Goal: Task Accomplishment & Management: Manage account settings

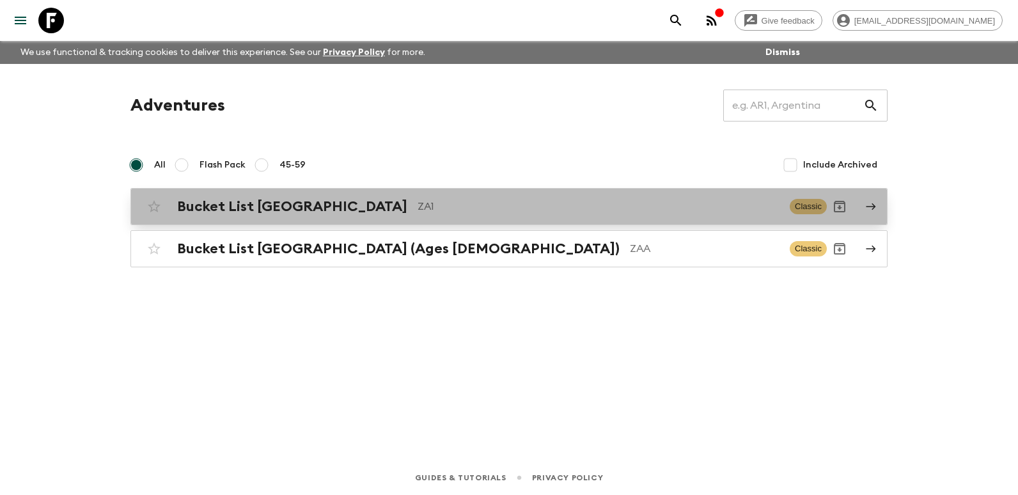
click at [418, 212] on p "ZA1" at bounding box center [599, 206] width 362 height 15
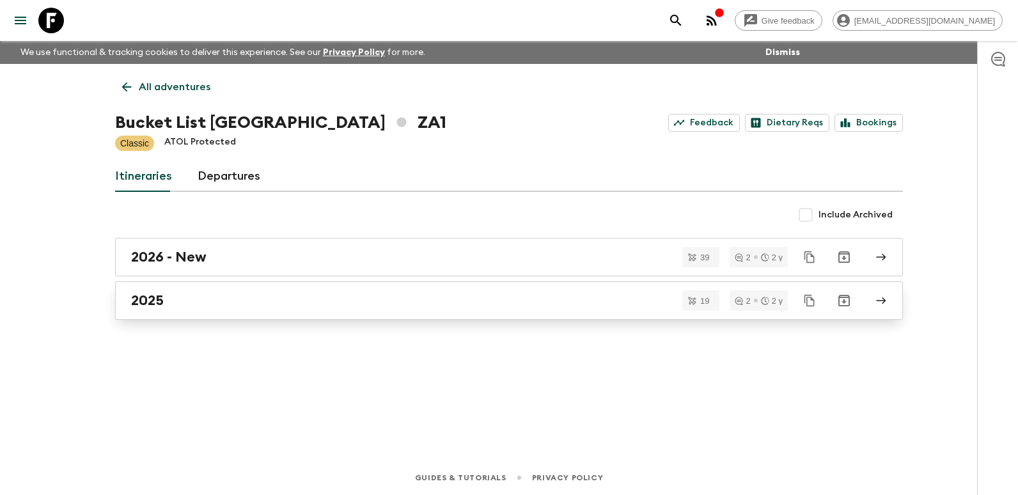
click at [187, 306] on div "2025" at bounding box center [496, 300] width 731 height 17
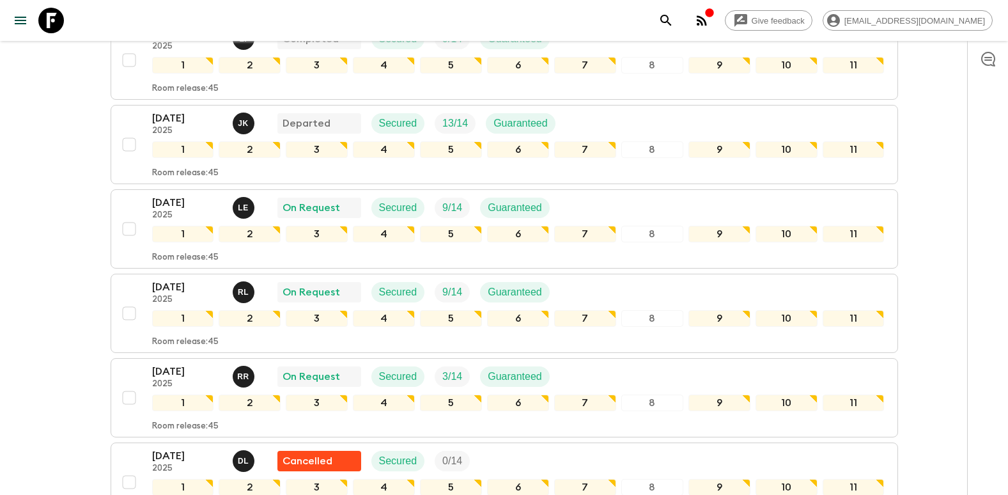
scroll to position [448, 0]
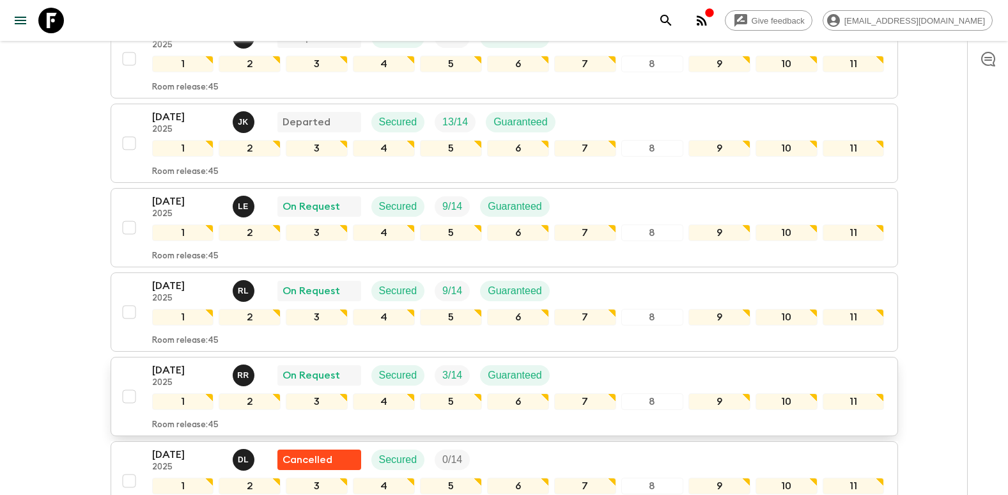
click at [185, 363] on p "[DATE]" at bounding box center [187, 370] width 70 height 15
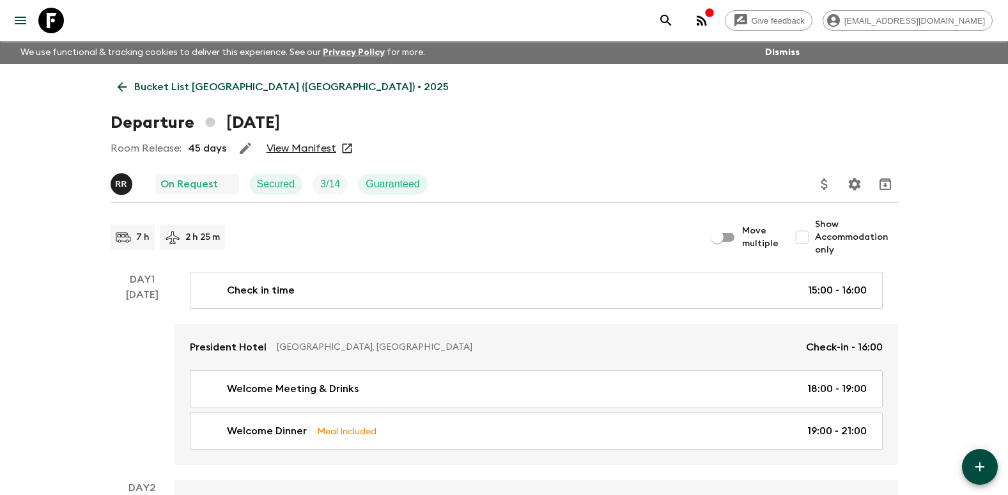
click at [295, 150] on link "View Manifest" at bounding box center [302, 148] width 70 height 13
